Goal: Task Accomplishment & Management: Manage account settings

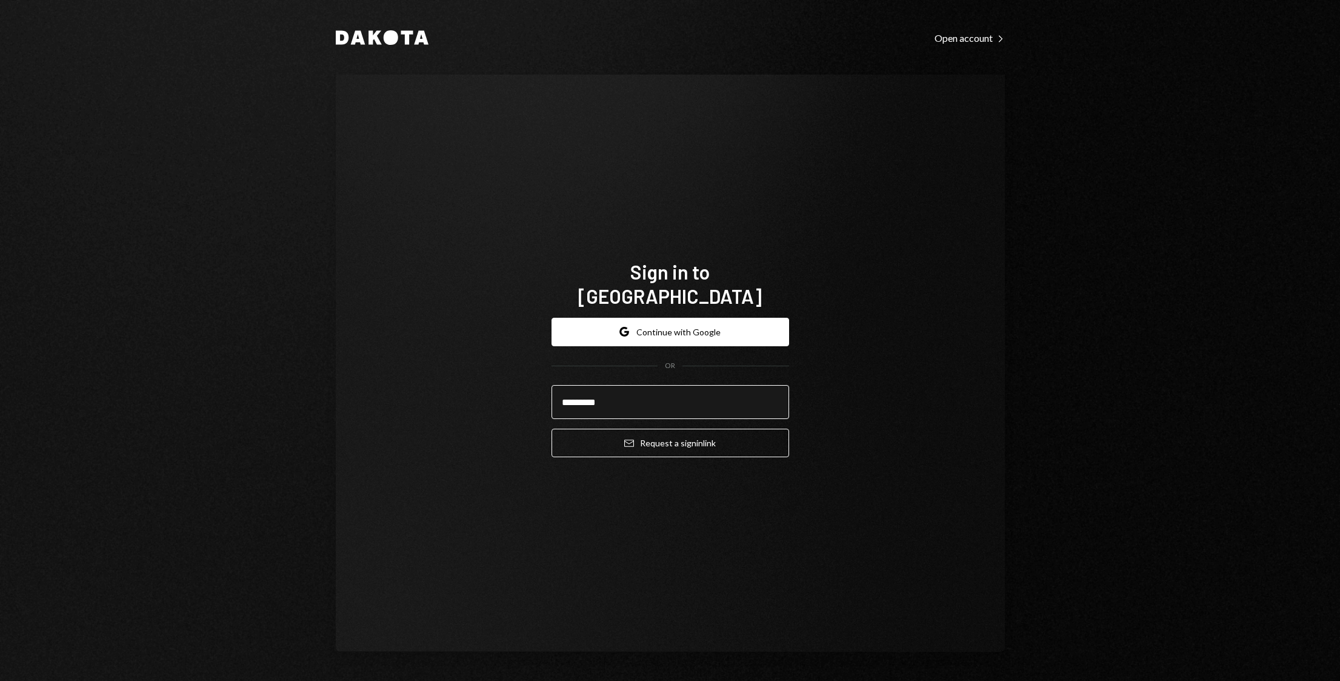
click at [552, 428] on button "Email Request a sign in link" at bounding box center [671, 442] width 238 height 28
type input "**********"
click at [552, 428] on button "Email Request a sign in link" at bounding box center [671, 442] width 238 height 28
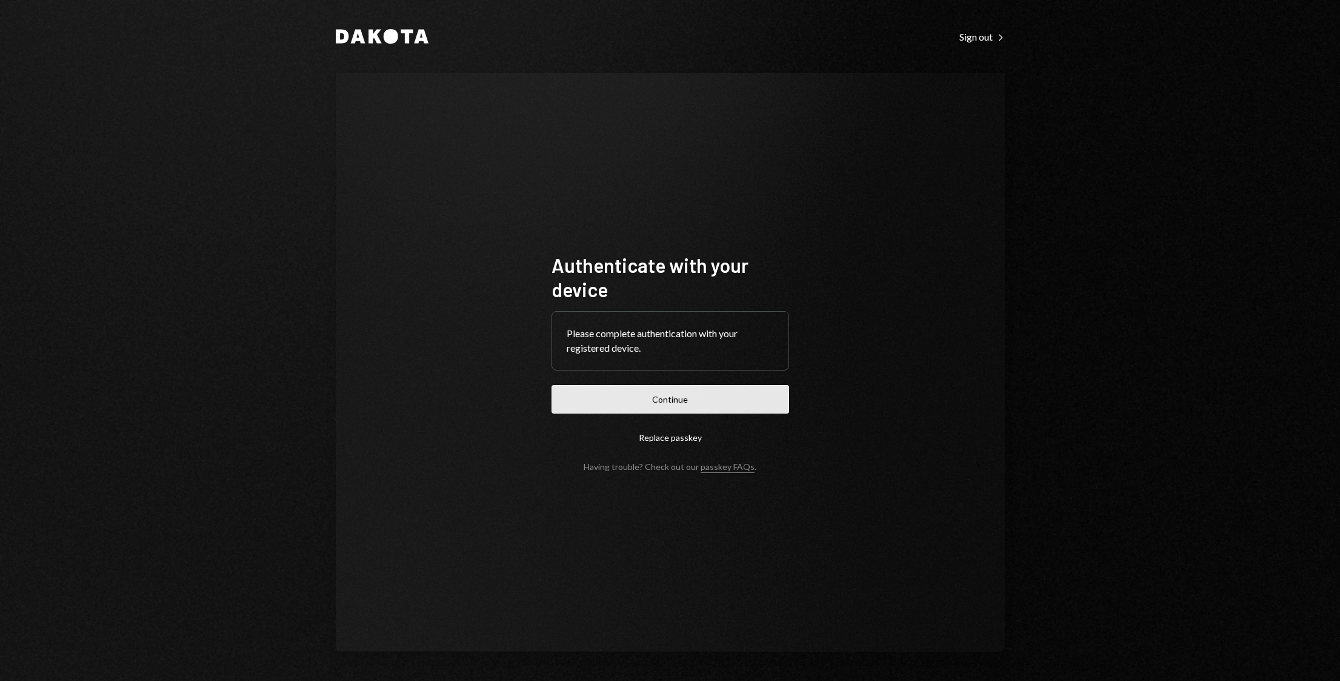
click at [604, 395] on button "Continue" at bounding box center [671, 399] width 238 height 28
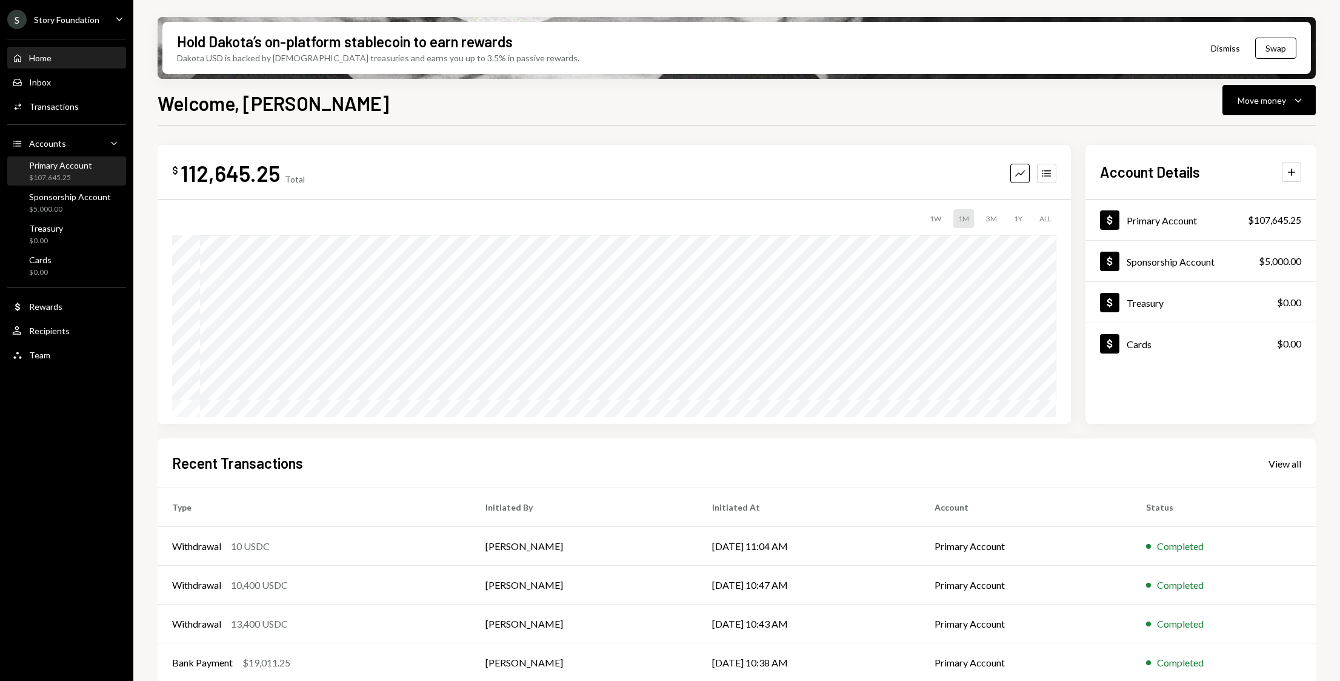
click at [65, 173] on div "$107,645.25" at bounding box center [60, 178] width 63 height 10
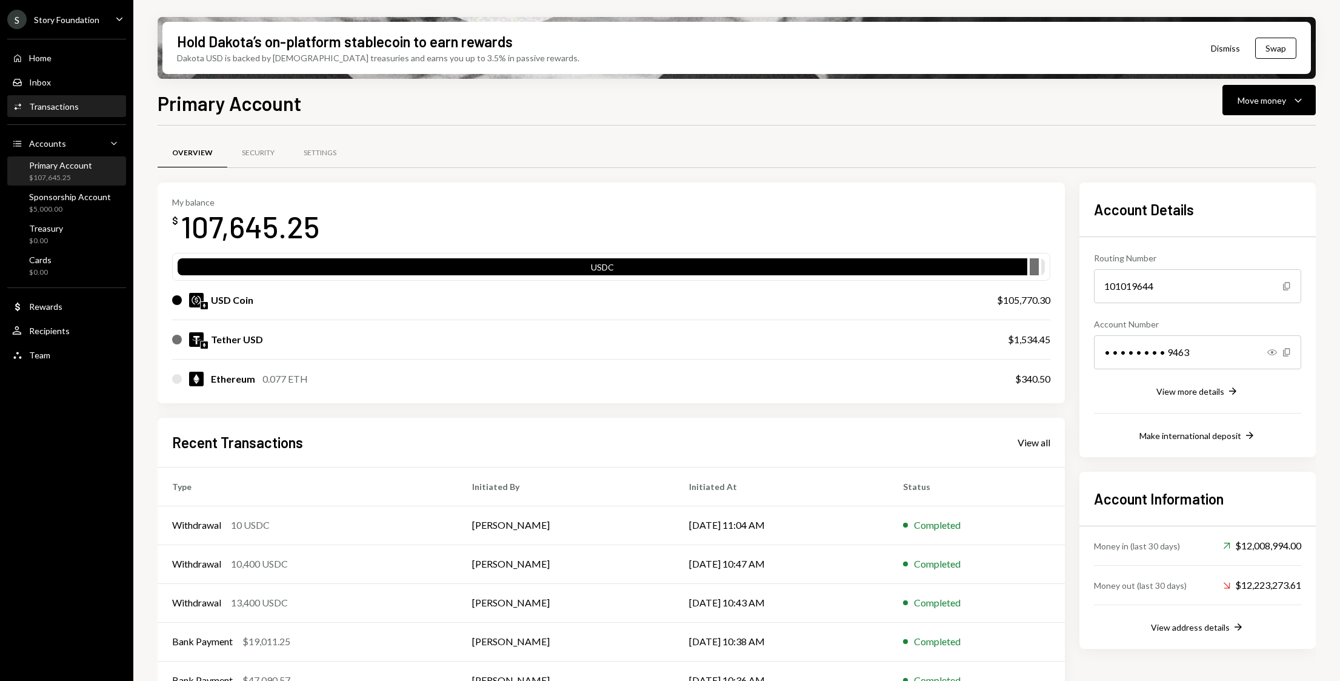
click at [88, 116] on div "Activities Transactions" at bounding box center [66, 106] width 109 height 21
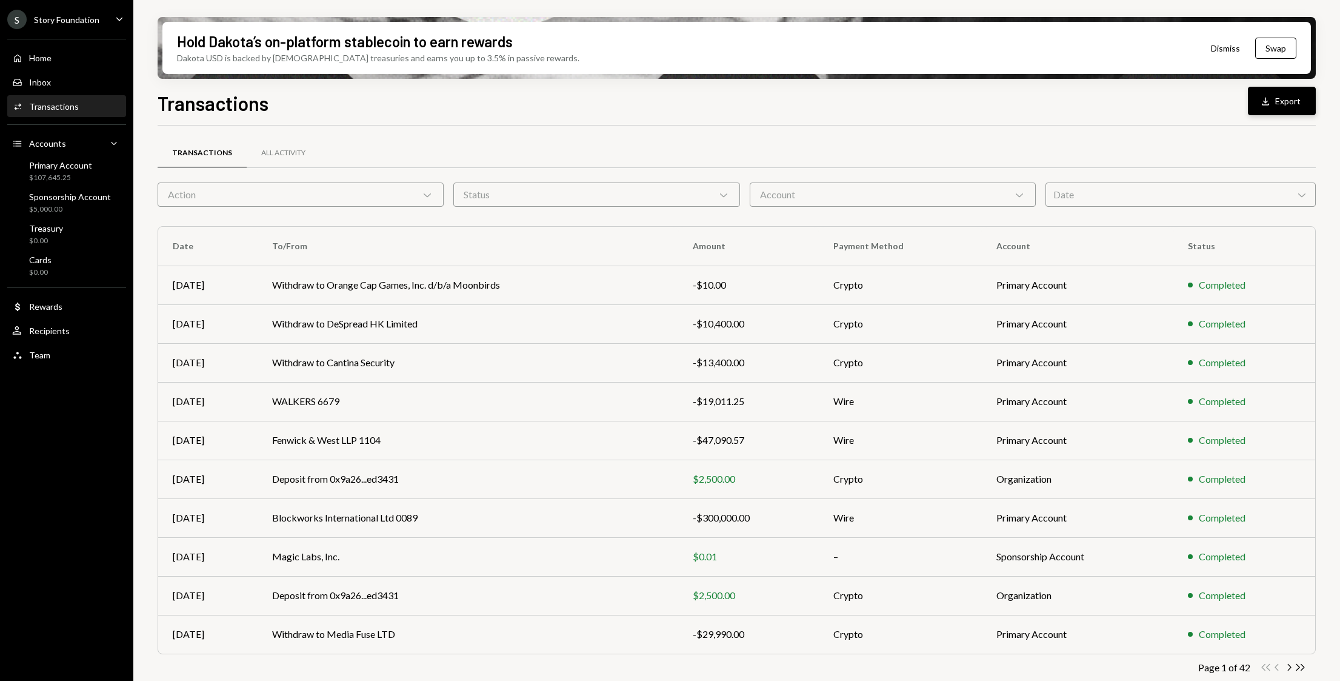
click at [1255, 100] on button "Download Export" at bounding box center [1282, 101] width 68 height 28
click at [110, 100] on div "Activities Transactions" at bounding box center [66, 106] width 109 height 21
click at [79, 193] on div "Sponsorship Account" at bounding box center [70, 197] width 82 height 10
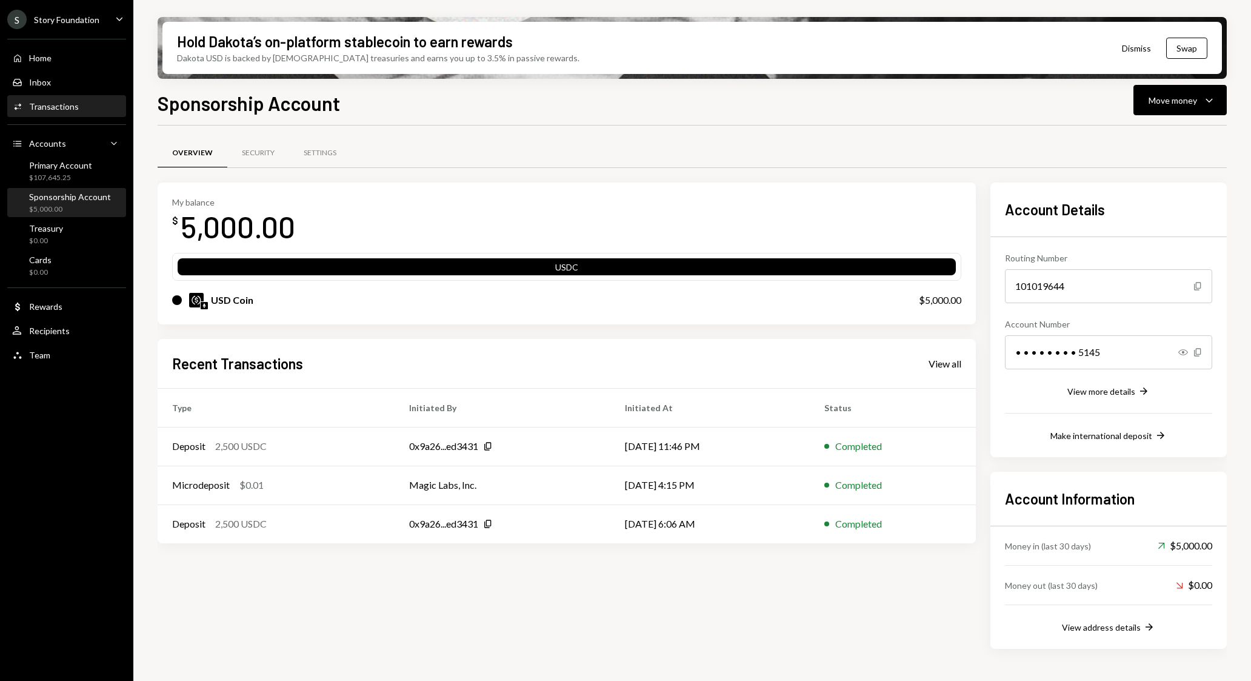
click at [75, 113] on div "Activities Transactions" at bounding box center [66, 106] width 109 height 21
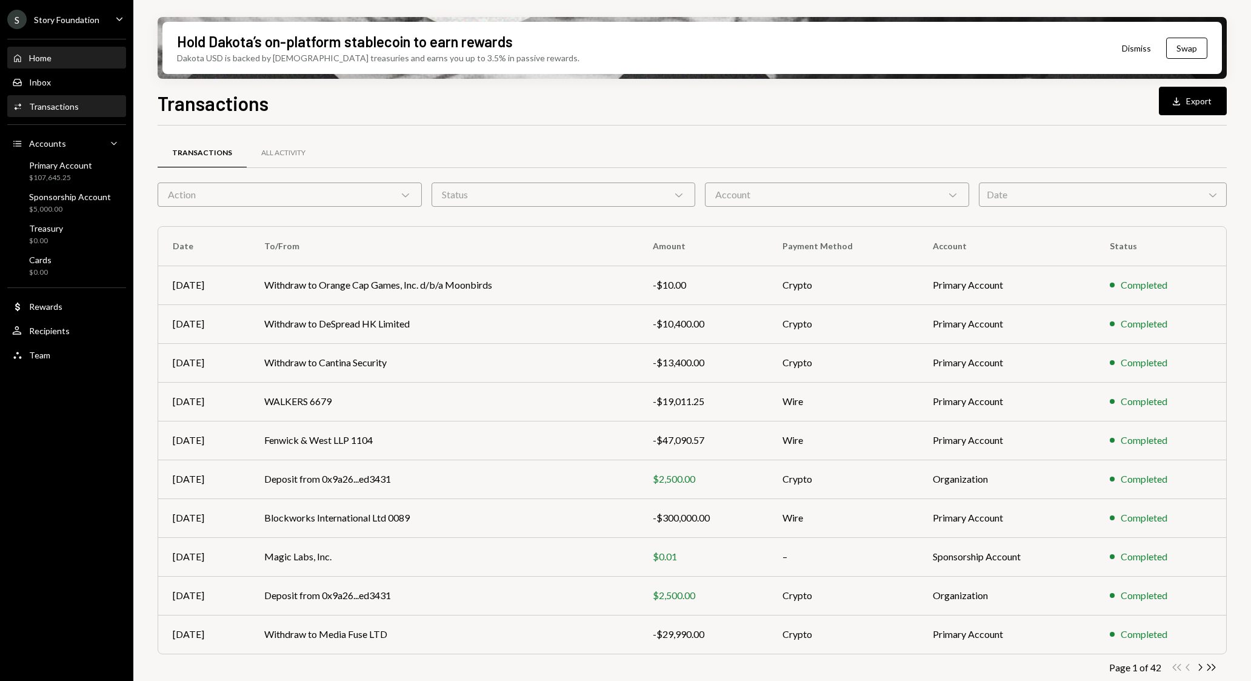
click at [87, 66] on div "Home Home" at bounding box center [66, 58] width 109 height 21
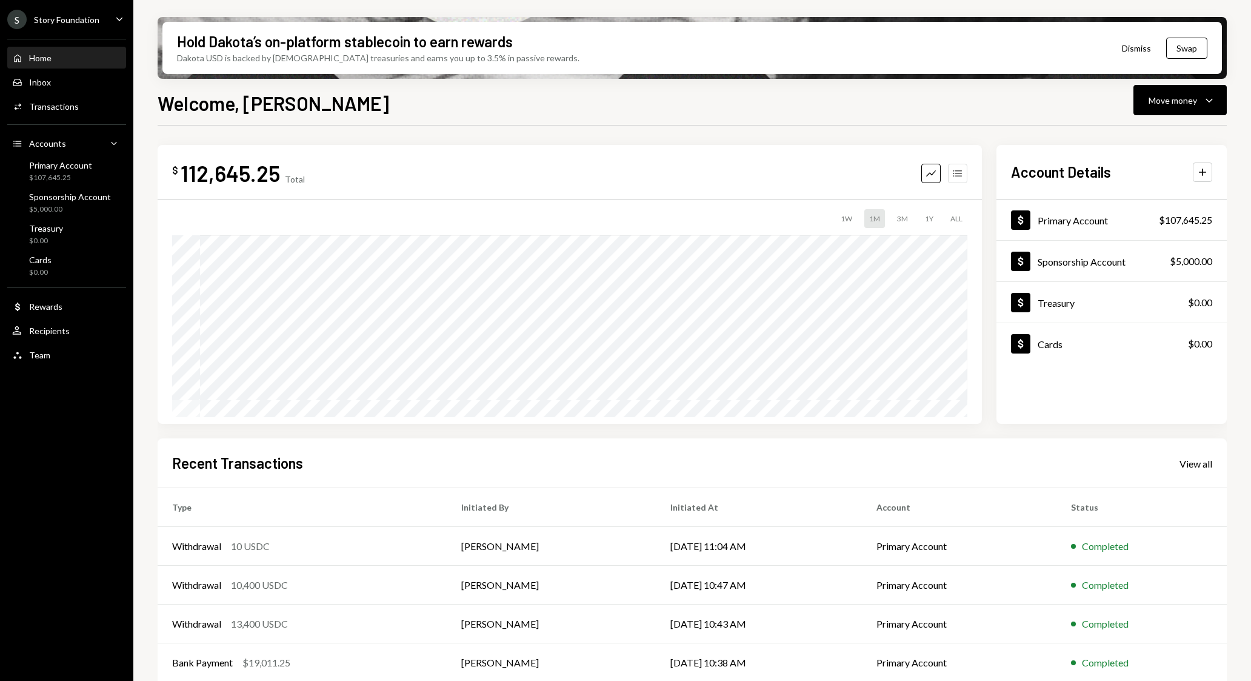
click at [956, 173] on icon "button" at bounding box center [957, 173] width 8 height 7
